Goal: Find specific page/section: Locate a particular part of the current website

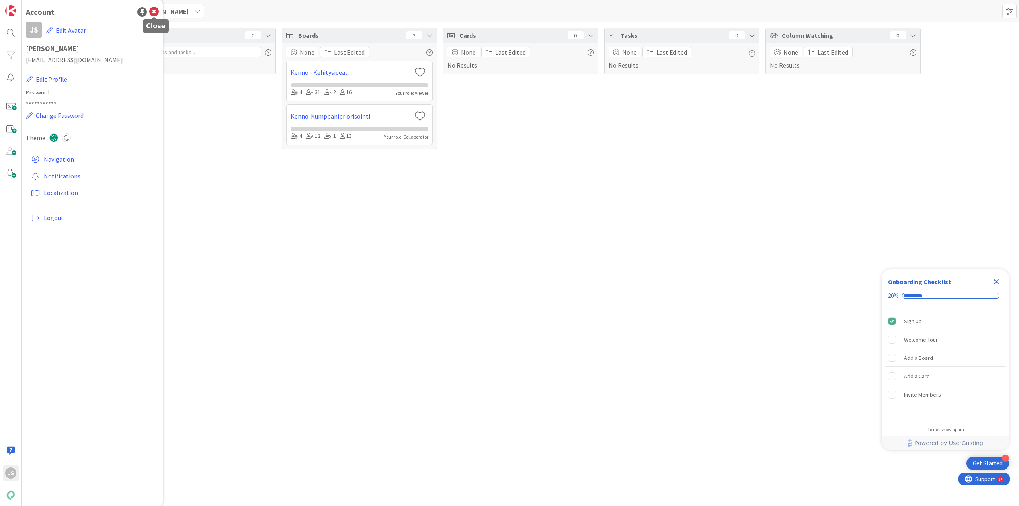
click at [154, 11] on icon at bounding box center [154, 12] width 10 height 10
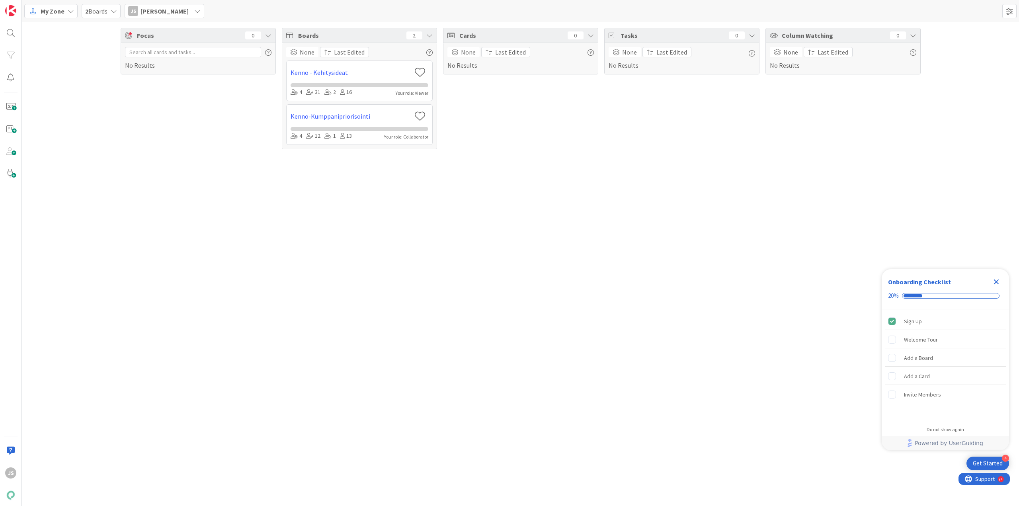
click at [64, 8] on div "My Zone" at bounding box center [50, 11] width 53 height 14
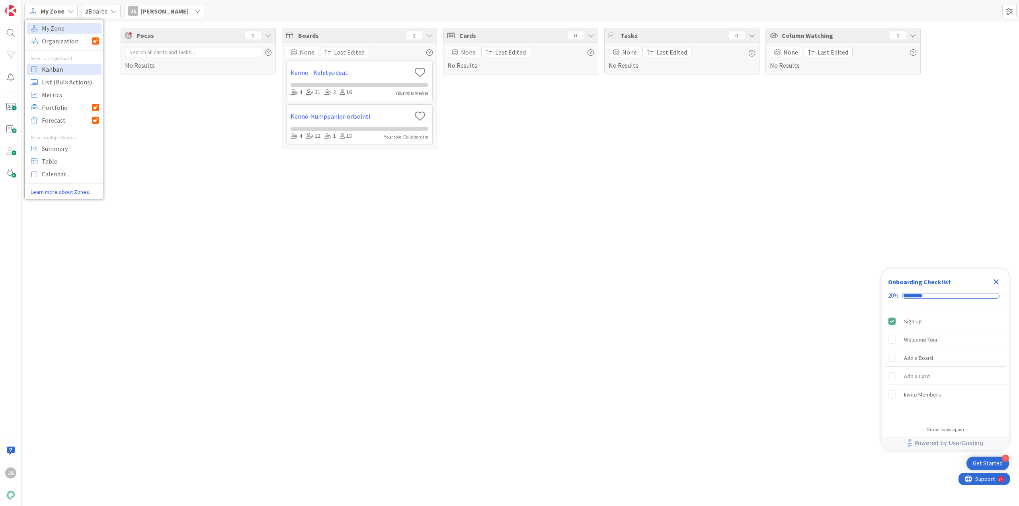
click at [54, 70] on span "Kanban" at bounding box center [70, 69] width 57 height 12
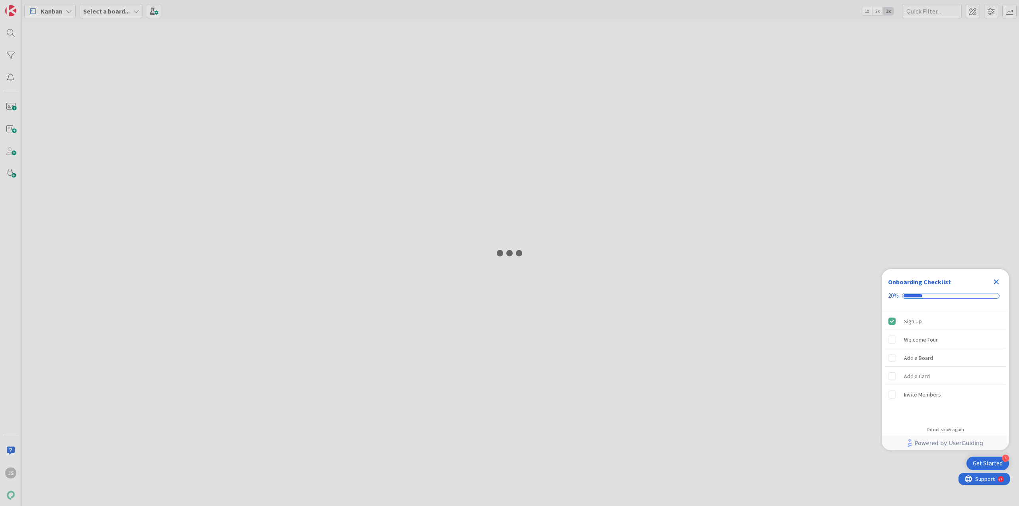
type input "edunval"
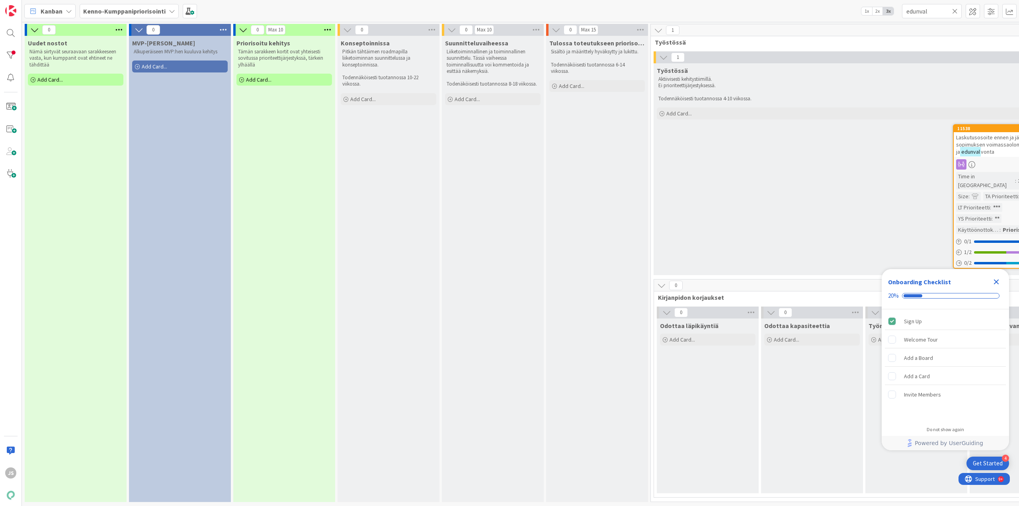
click at [996, 281] on icon "Close Checklist" at bounding box center [996, 281] width 5 height 5
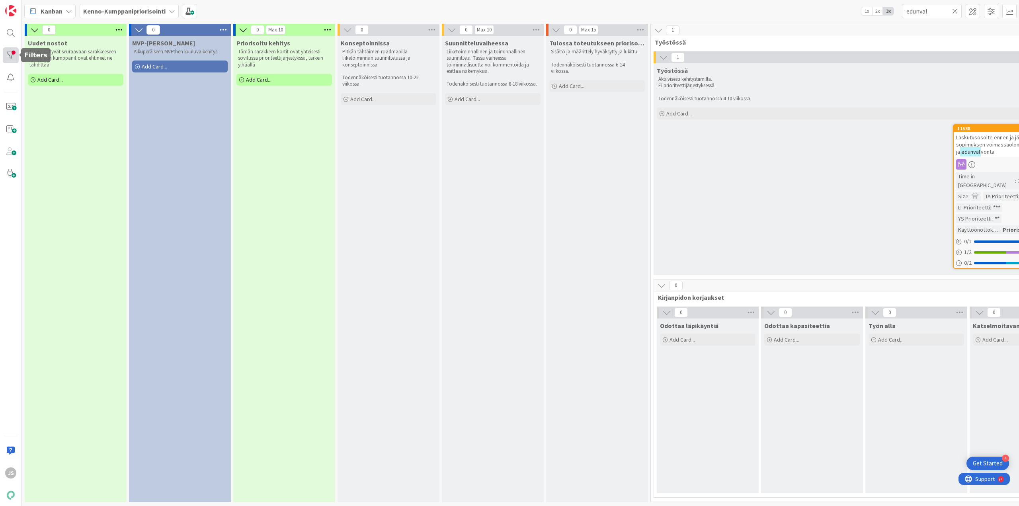
click at [8, 57] on div at bounding box center [11, 55] width 16 height 16
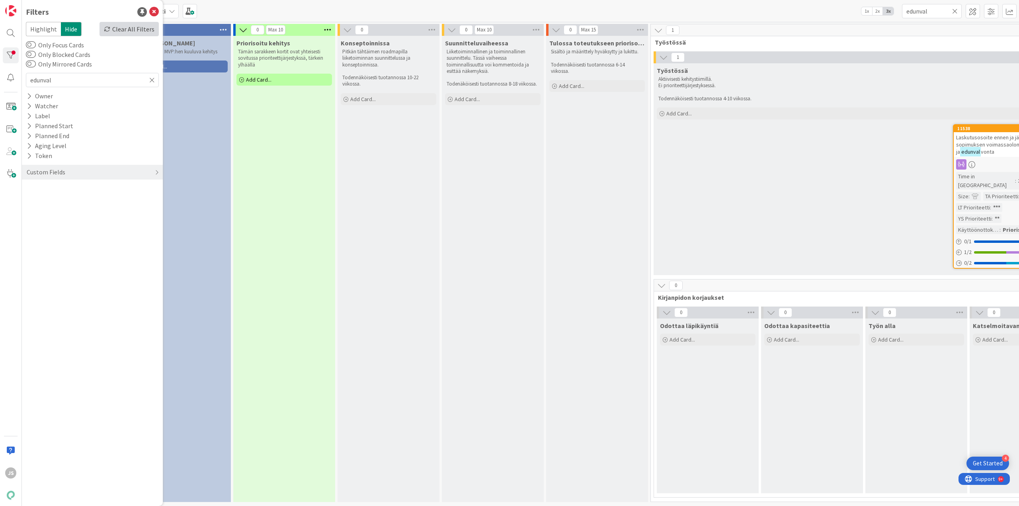
click at [129, 32] on div "Clear All Filters" at bounding box center [128, 29] width 59 height 14
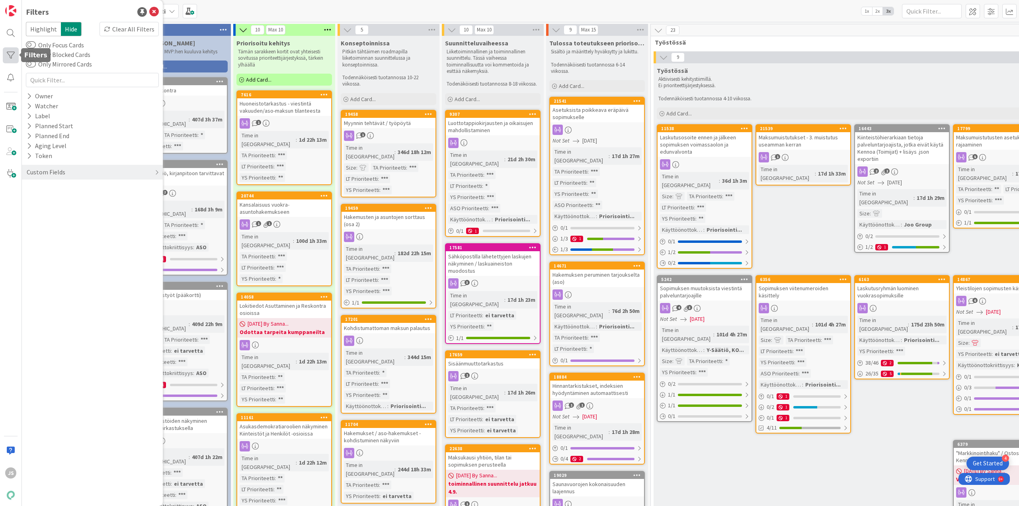
click at [8, 56] on div at bounding box center [11, 55] width 16 height 16
click at [153, 12] on icon at bounding box center [154, 12] width 10 height 10
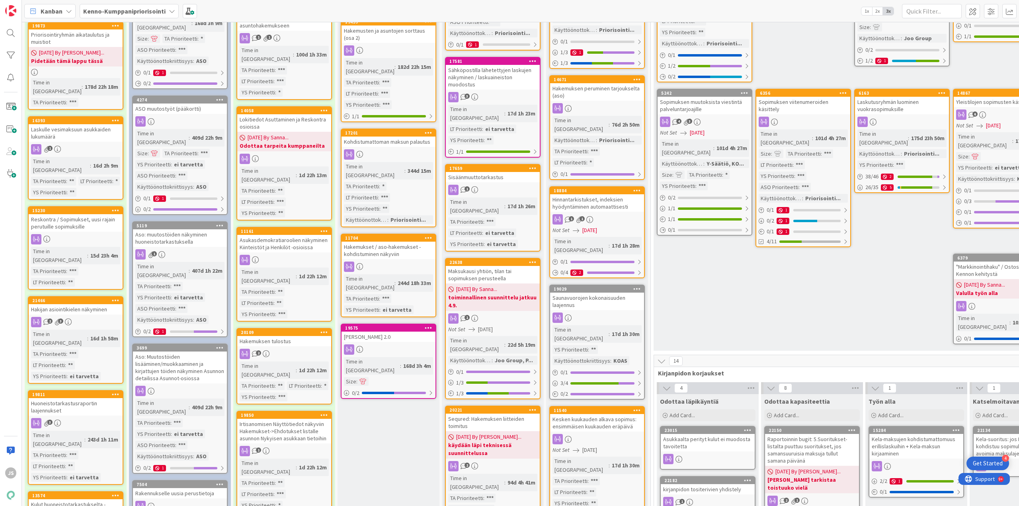
scroll to position [239, 0]
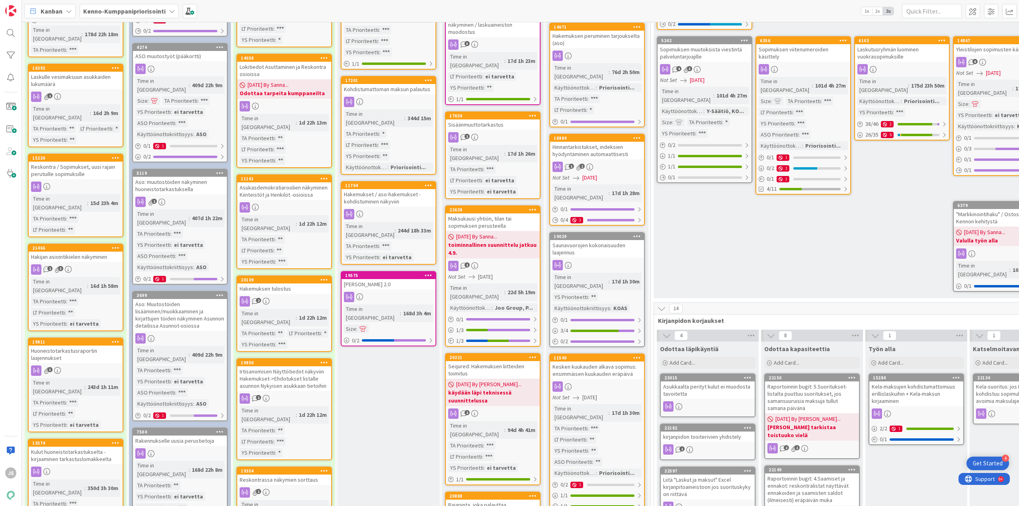
click at [490, 361] on div "Sequred: Hakemuksen liitteiden toimitus" at bounding box center [493, 370] width 94 height 18
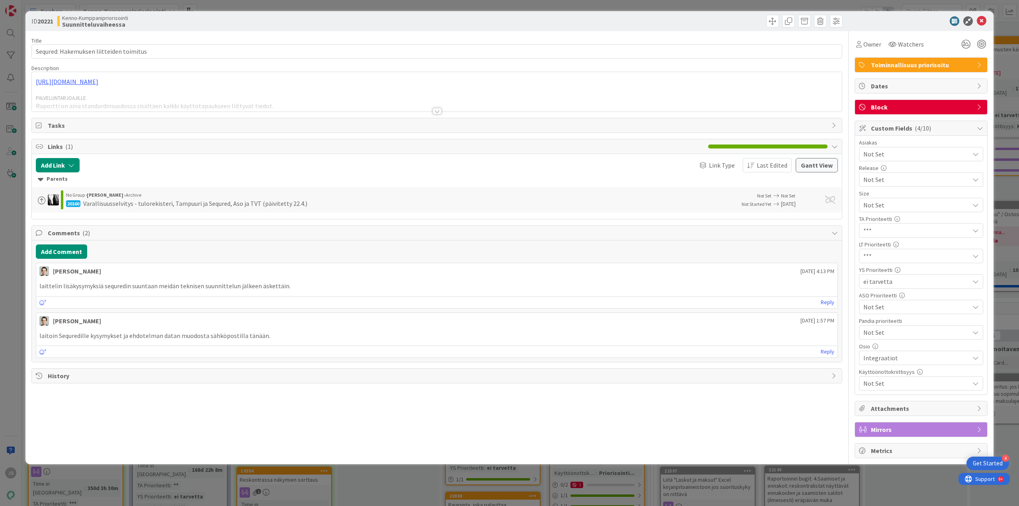
click at [438, 108] on div at bounding box center [437, 111] width 9 height 6
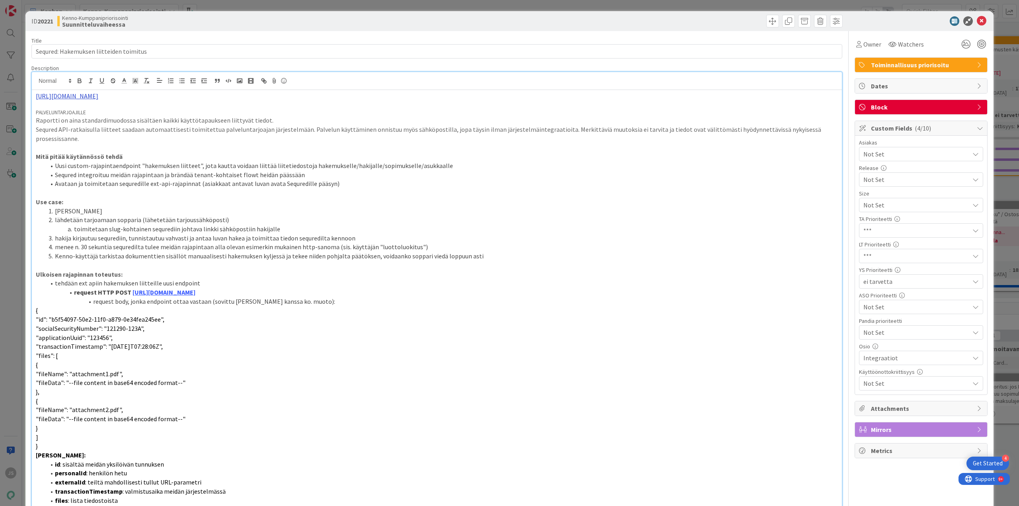
click at [68, 95] on link "[URL][DOMAIN_NAME]" at bounding box center [67, 96] width 62 height 8
click at [41, 110] on link "[URL][DOMAIN_NAME]" at bounding box center [60, 111] width 55 height 10
click at [977, 23] on icon at bounding box center [982, 21] width 10 height 10
